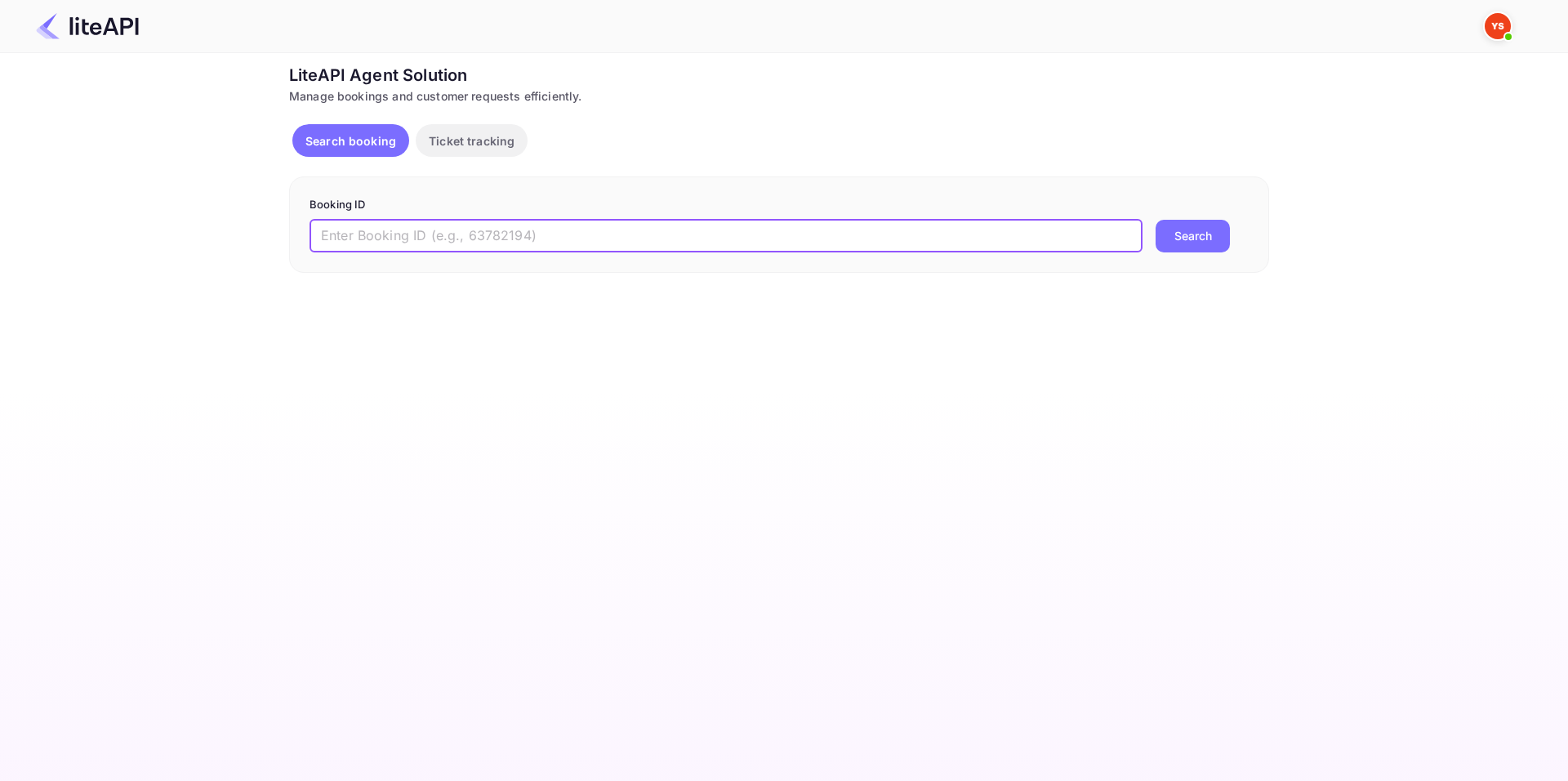
click at [504, 241] on input "text" at bounding box center [727, 236] width 833 height 33
paste input "8608479"
type input "8608479"
click at [1167, 228] on button "Search" at bounding box center [1192, 236] width 75 height 33
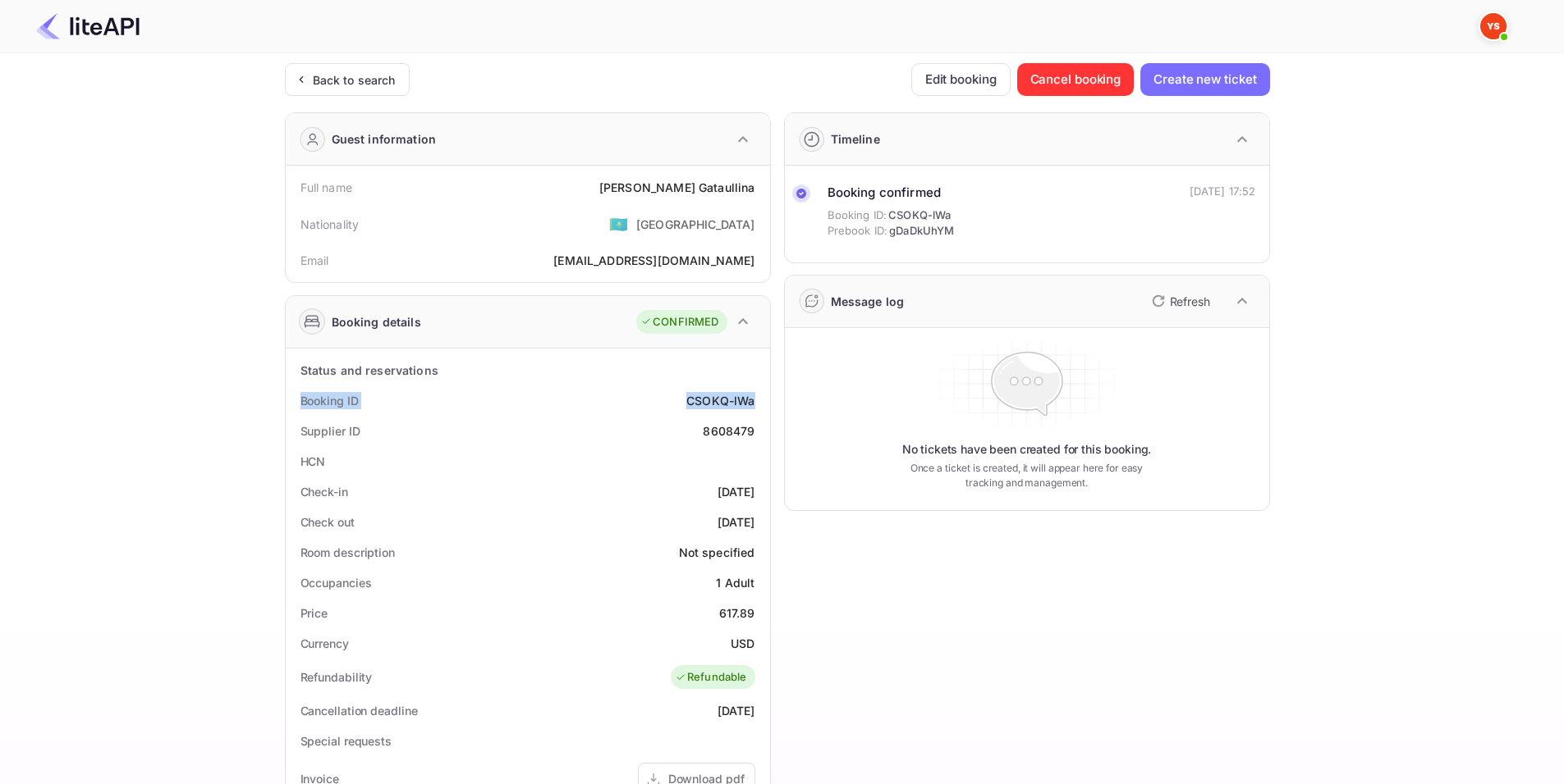
drag, startPoint x: 299, startPoint y: 401, endPoint x: 766, endPoint y: 404, distance: 467.0
click at [766, 404] on div "Status and reservations Booking ID CSOKQ-lWa Supplier ID 8608479 HCN Check-in […" at bounding box center [528, 754] width 485 height 813
copy div "Booking ID CSOKQ-lWa"
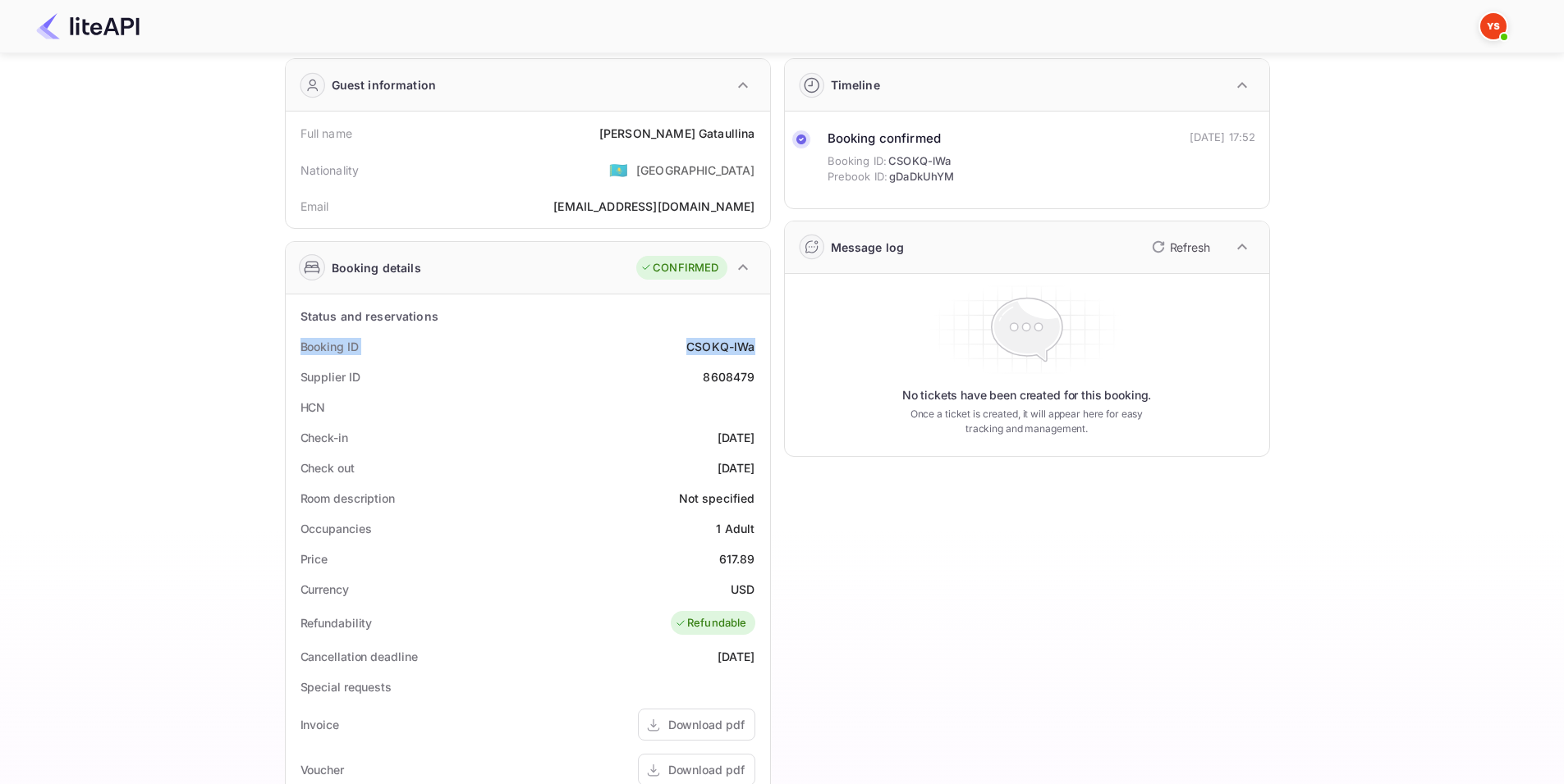
scroll to position [55, 0]
drag, startPoint x: 300, startPoint y: 435, endPoint x: 761, endPoint y: 468, distance: 462.2
click at [761, 468] on div "Status and reservations Booking ID CSOKQ-lWa Supplier ID 8608479 HCN Check-in […" at bounding box center [528, 700] width 471 height 800
copy div "Check-in [DATE] Check out [DATE]"
drag, startPoint x: 295, startPoint y: 132, endPoint x: 756, endPoint y: 134, distance: 461.0
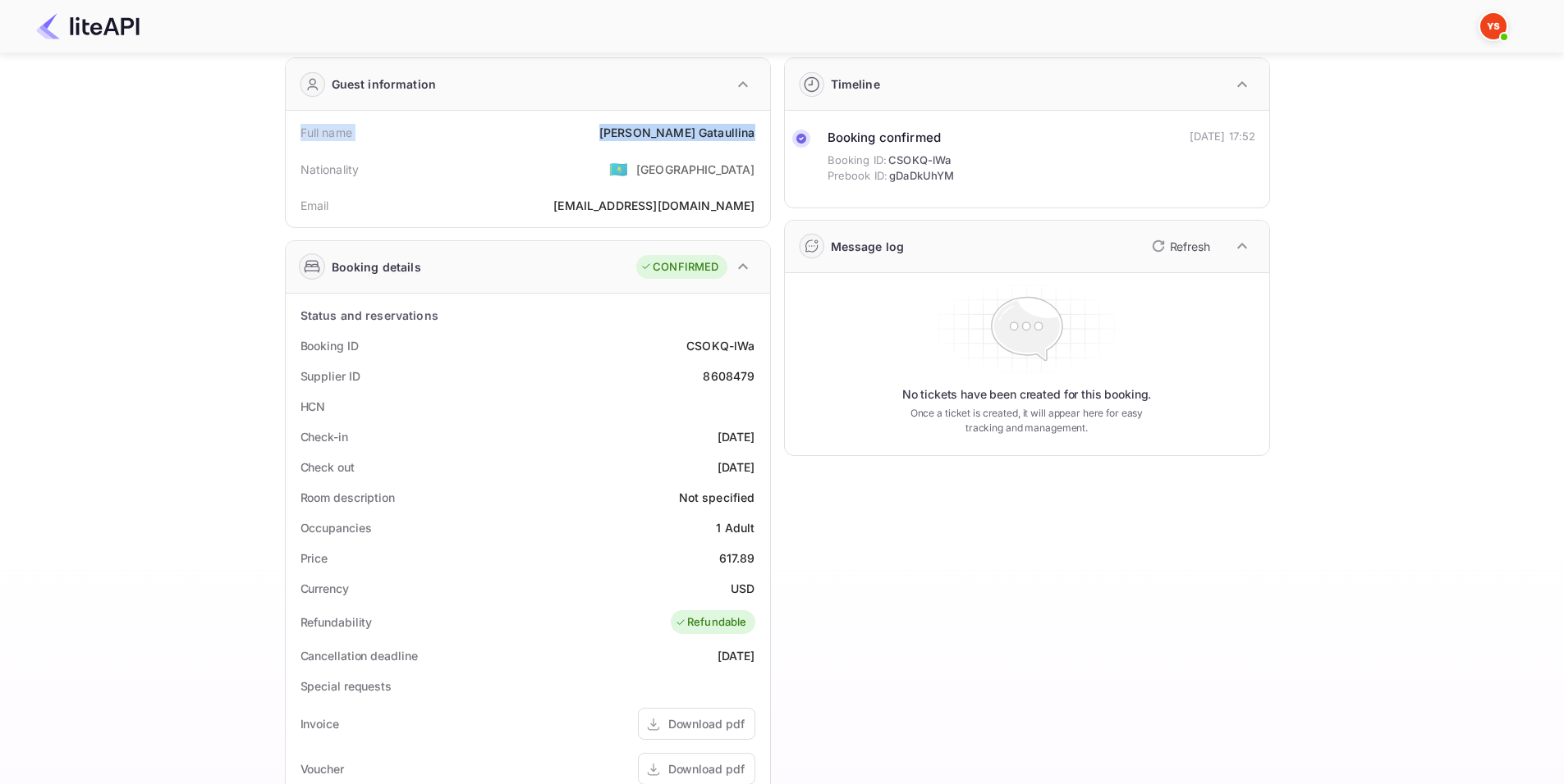
click at [756, 134] on div "Full name [PERSON_NAME]" at bounding box center [528, 132] width 471 height 30
copy div "Full name [PERSON_NAME]"
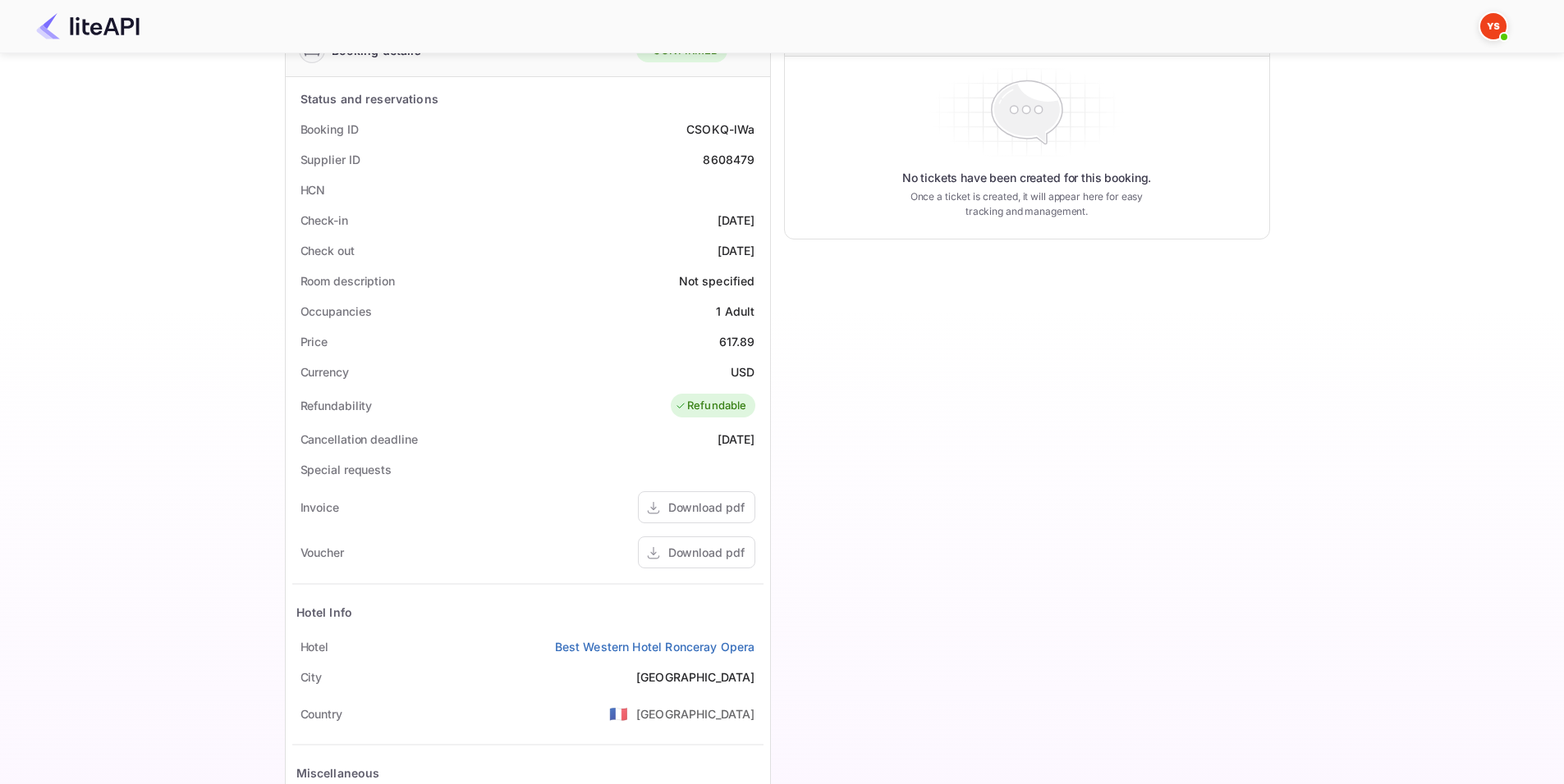
scroll to position [409, 0]
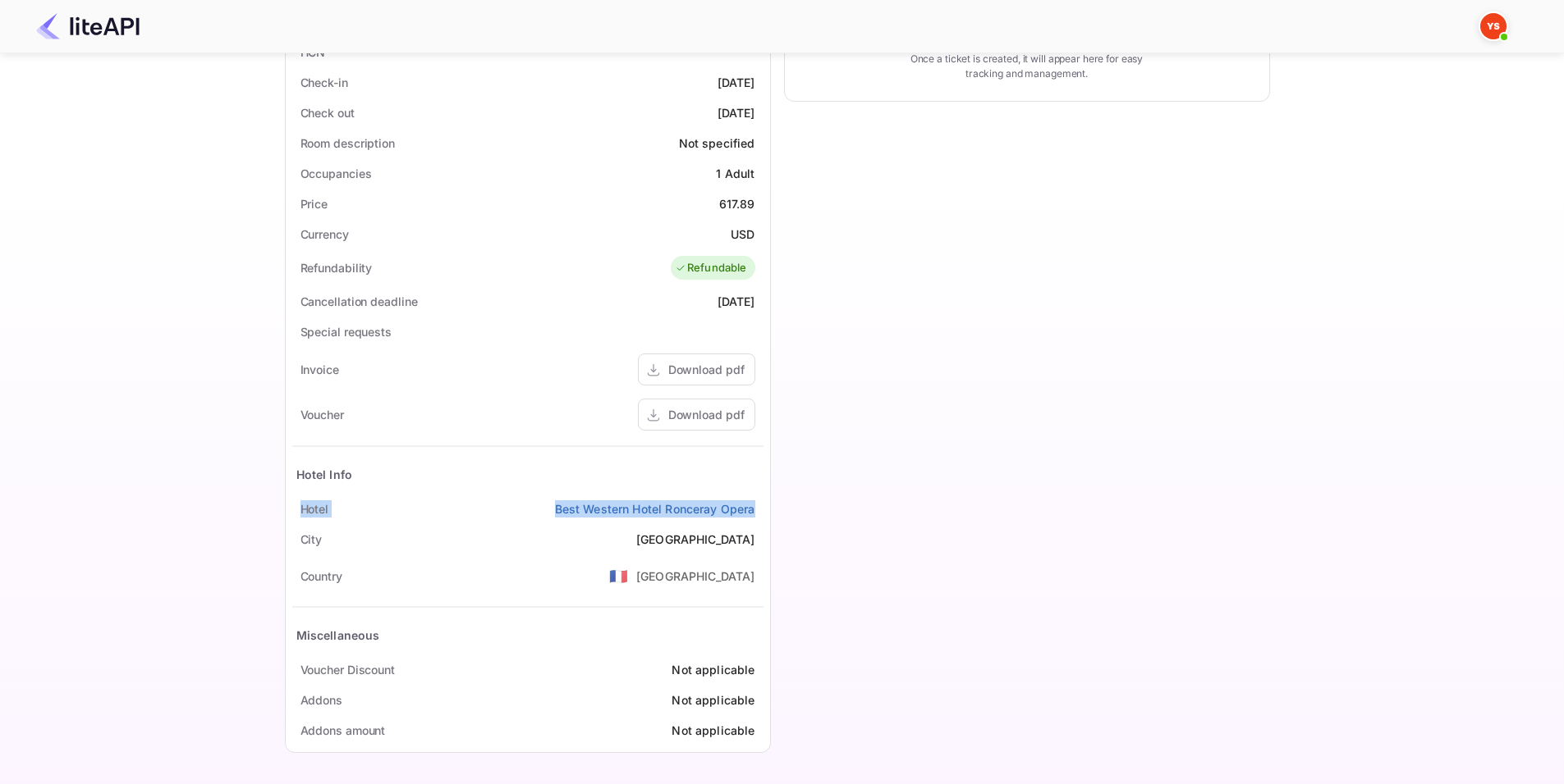
drag, startPoint x: 299, startPoint y: 508, endPoint x: 757, endPoint y: 513, distance: 458.0
click at [757, 513] on div "Hotel Best [GEOGRAPHIC_DATA]" at bounding box center [528, 509] width 471 height 30
copy div "Hotel Best [GEOGRAPHIC_DATA]"
